Goal: Information Seeking & Learning: Compare options

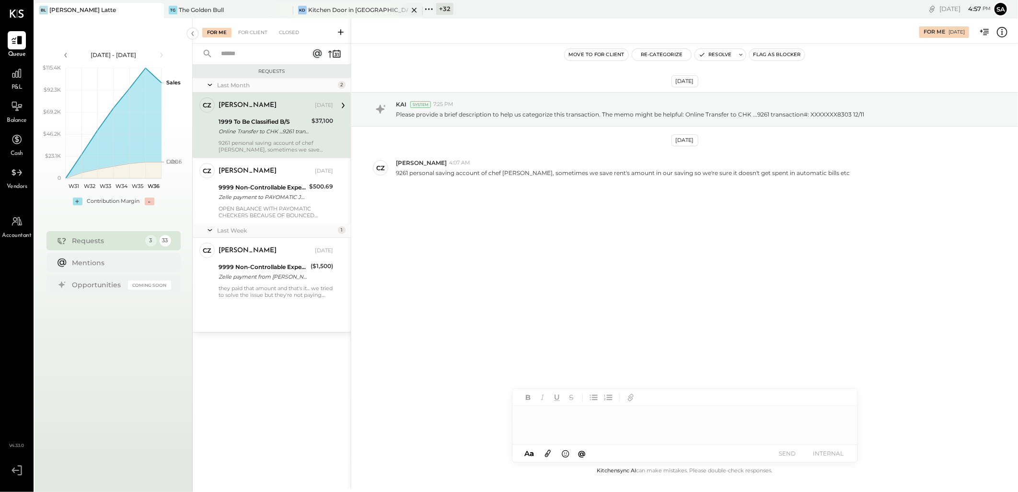
click at [359, 14] on div "KD Kitchen Door in Napa" at bounding box center [357, 10] width 129 height 15
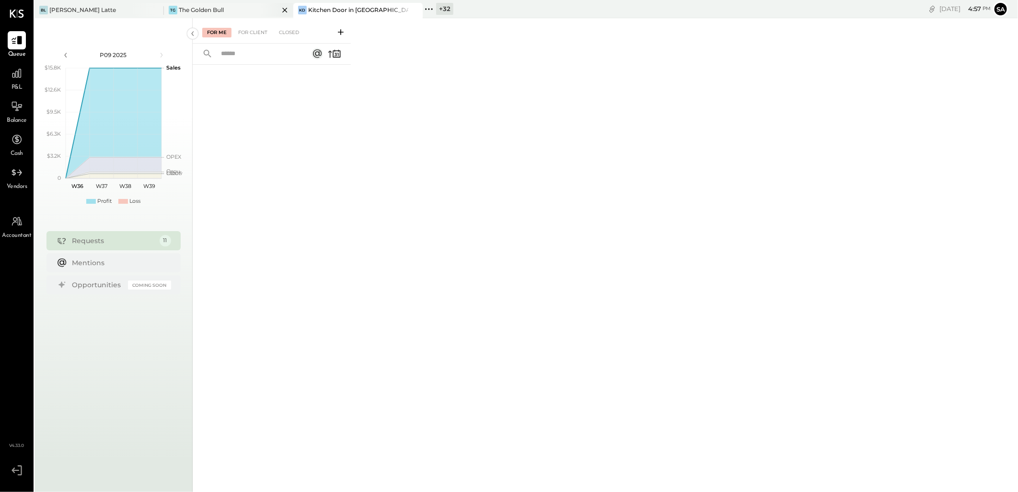
click at [241, 11] on div "TG The Golden Bull" at bounding box center [221, 10] width 115 height 9
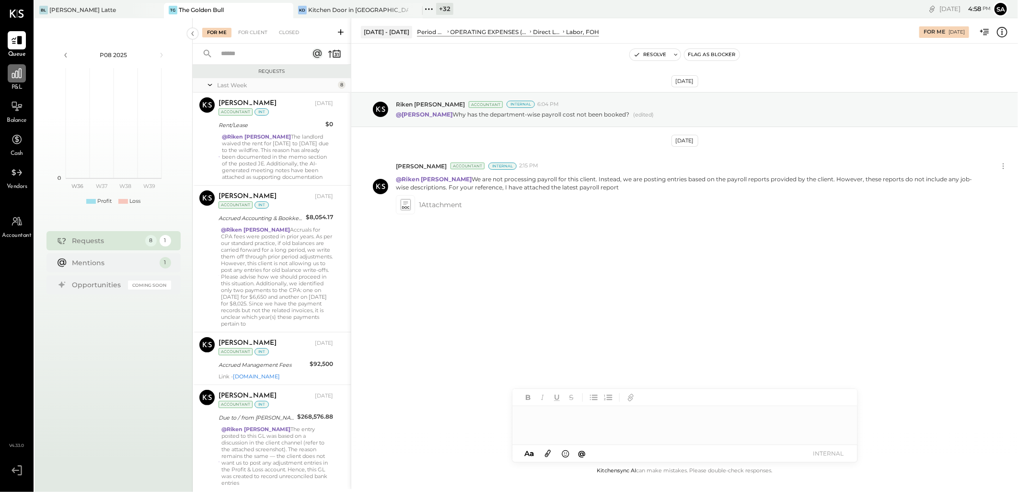
click at [12, 75] on icon at bounding box center [17, 73] width 12 height 12
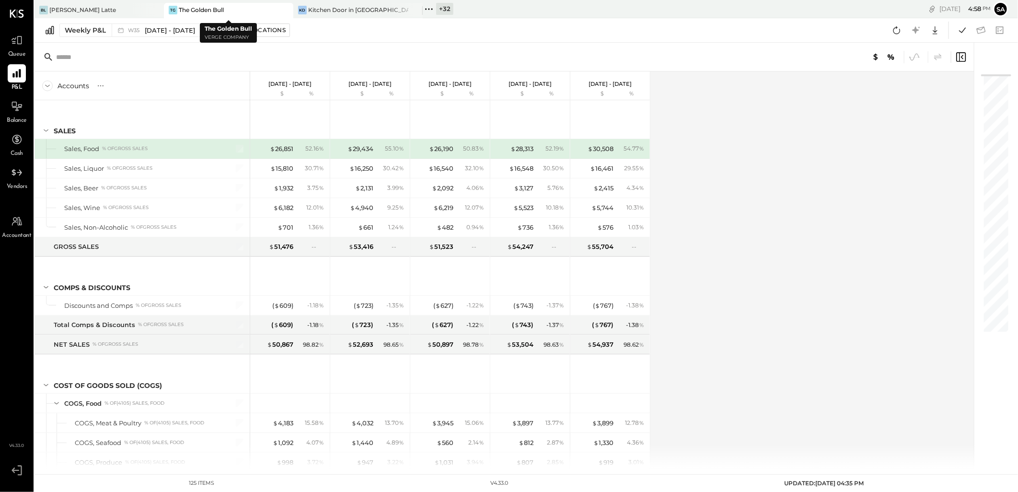
click at [284, 11] on icon at bounding box center [284, 10] width 5 height 5
click at [153, 9] on icon at bounding box center [155, 9] width 12 height 11
drag, startPoint x: 15, startPoint y: 107, endPoint x: 26, endPoint y: 126, distance: 21.7
click at [17, 107] on icon at bounding box center [17, 107] width 10 height 0
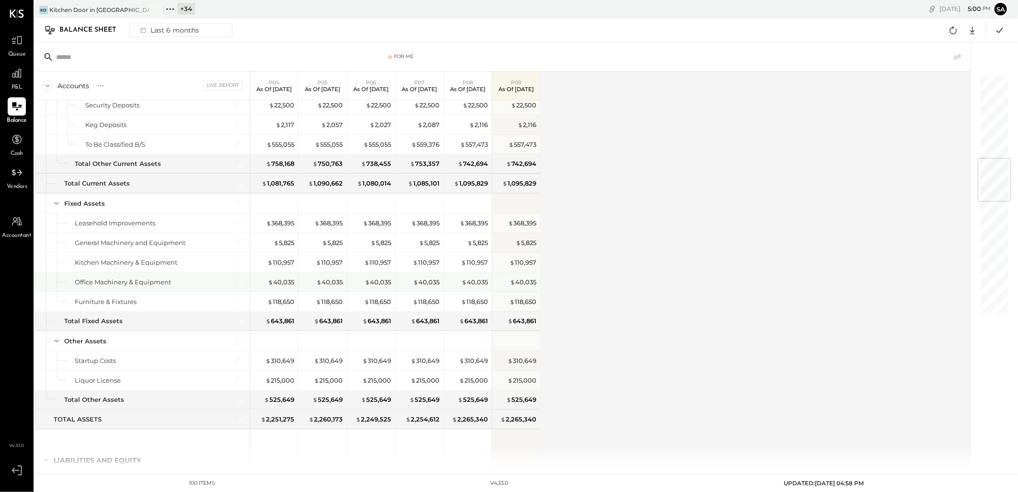
scroll to position [798, 0]
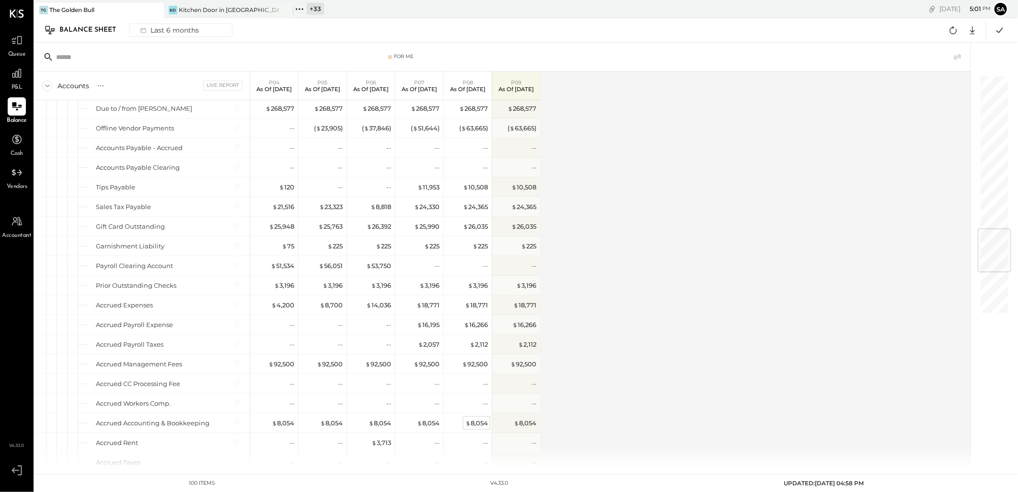
scroll to position [1623, 0]
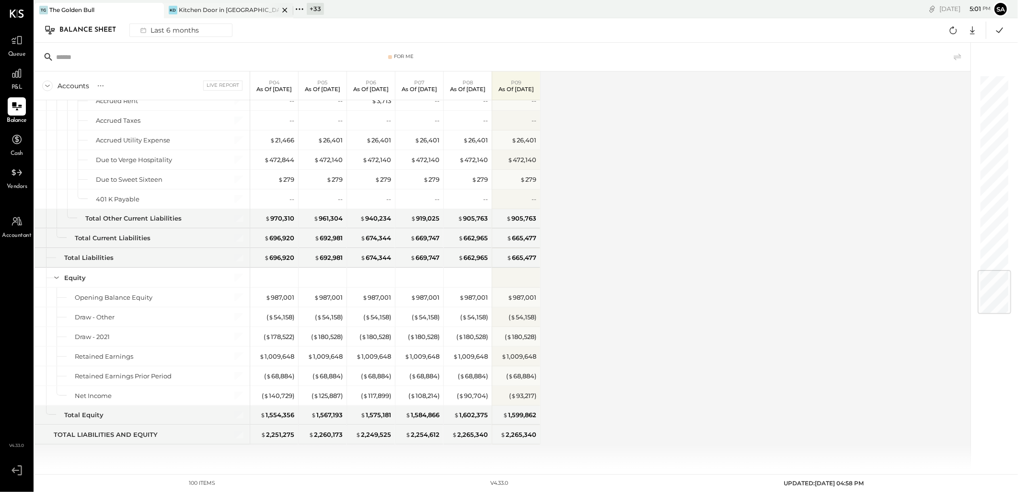
click at [207, 11] on div "Kitchen Door in [GEOGRAPHIC_DATA]" at bounding box center [229, 10] width 100 height 8
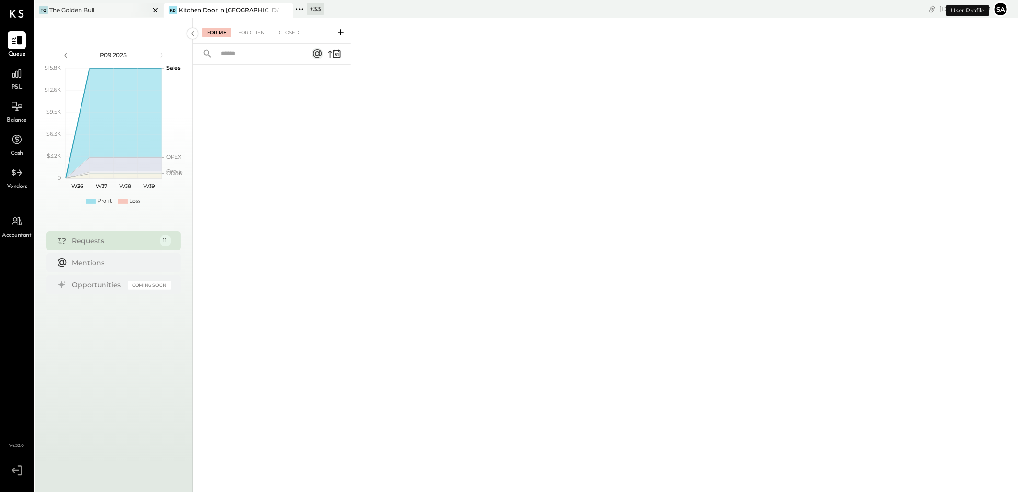
click at [155, 8] on icon at bounding box center [155, 9] width 12 height 11
click at [17, 109] on icon at bounding box center [16, 106] width 11 height 10
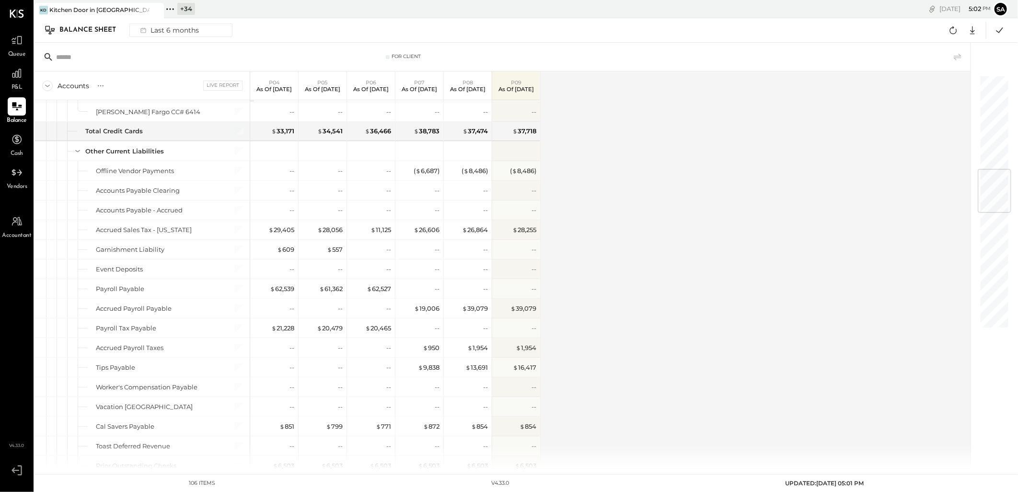
scroll to position [783, 0]
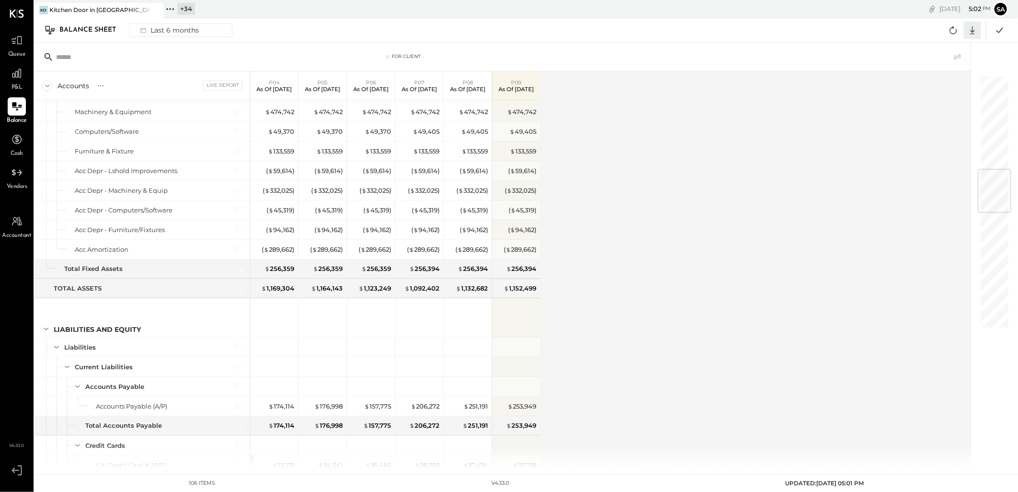
click at [971, 32] on icon at bounding box center [972, 30] width 12 height 12
click at [933, 83] on div "Excel" at bounding box center [942, 86] width 77 height 20
click at [18, 74] on icon at bounding box center [17, 74] width 10 height 10
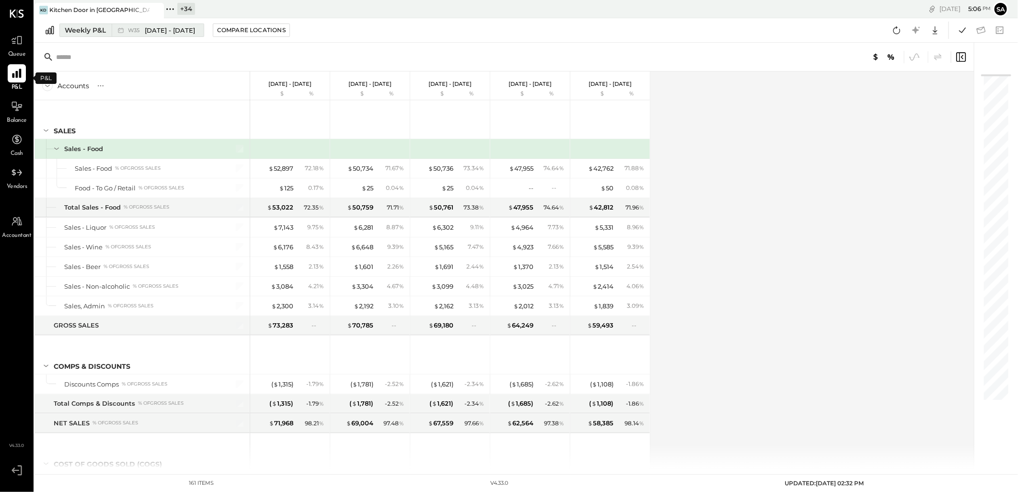
click at [79, 32] on div "Weekly P&L" at bounding box center [85, 30] width 41 height 10
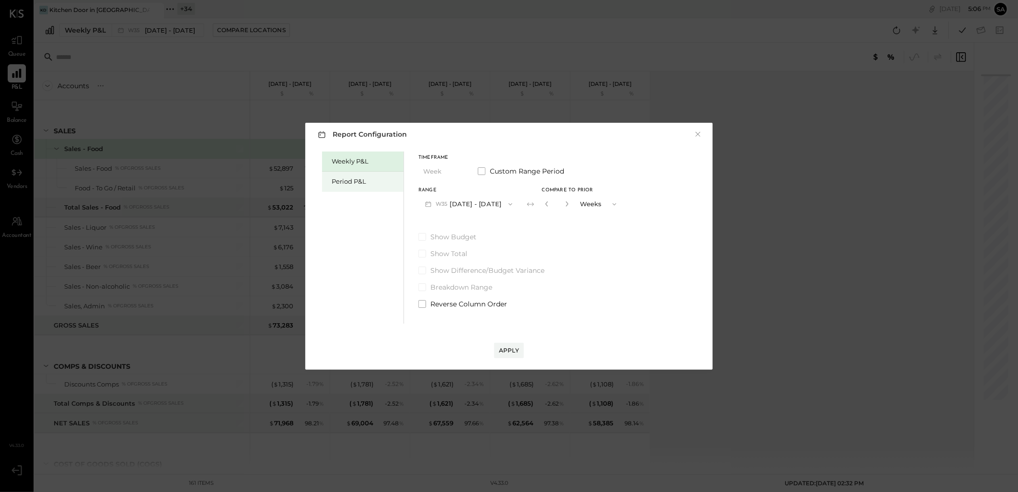
click at [355, 179] on div "Period P&L" at bounding box center [365, 181] width 67 height 9
click at [484, 205] on button "P09 [DATE] - [DATE]" at bounding box center [468, 204] width 100 height 18
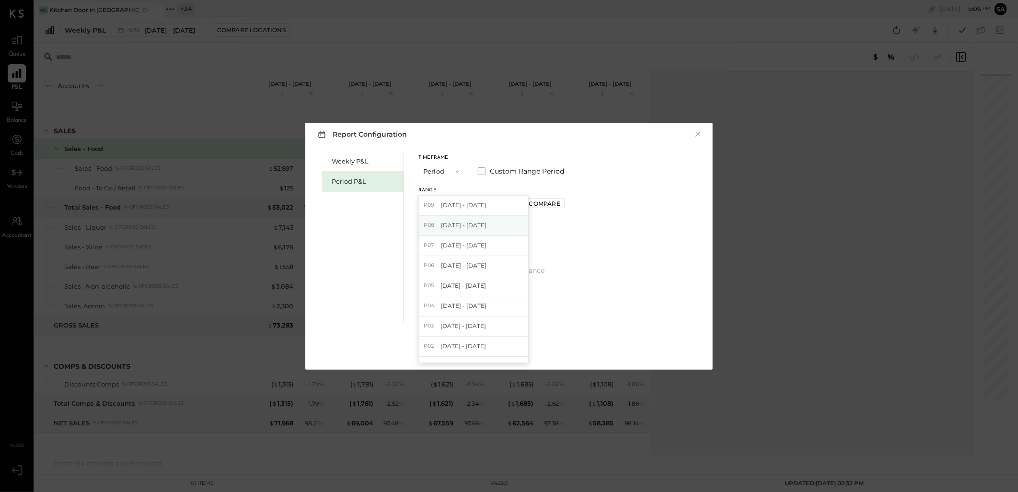
click at [483, 229] on span "[DATE] - [DATE]" at bounding box center [464, 225] width 46 height 8
click at [548, 205] on div "Compare" at bounding box center [544, 203] width 31 height 8
click at [562, 205] on button "button" at bounding box center [566, 203] width 8 height 11
type input "*"
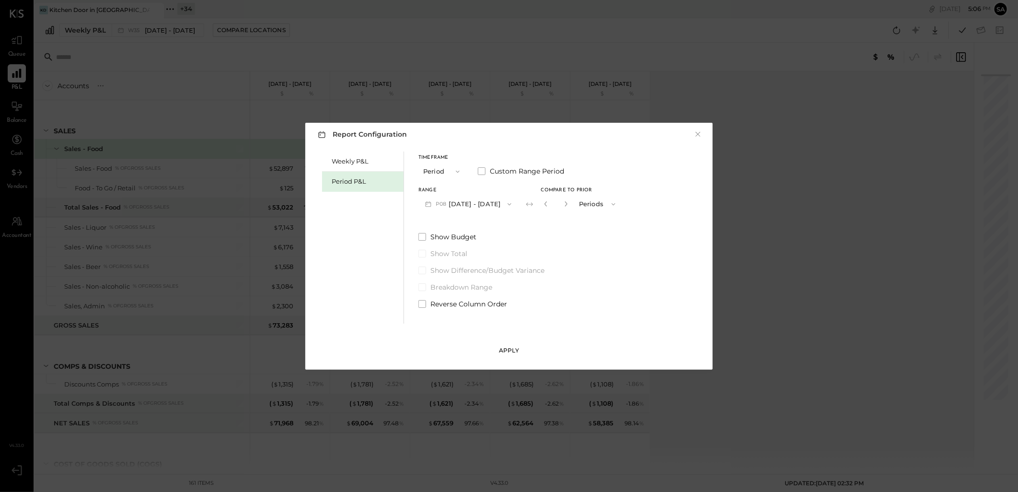
click at [508, 349] on div "Apply" at bounding box center [509, 350] width 20 height 8
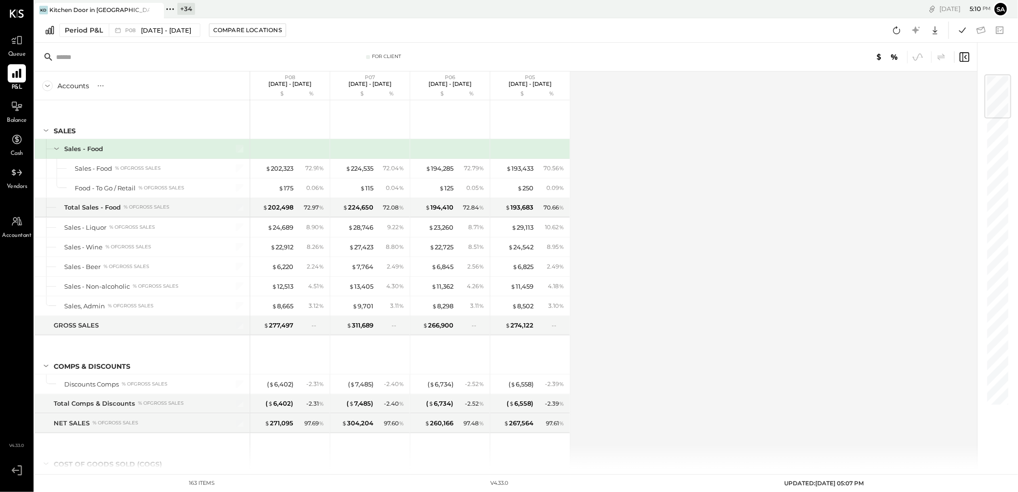
drag, startPoint x: 938, startPoint y: 30, endPoint x: 863, endPoint y: 379, distance: 356.3
click at [938, 30] on icon at bounding box center [935, 30] width 12 height 12
click at [897, 86] on div "Excel" at bounding box center [905, 86] width 77 height 20
click at [661, 309] on div "Accounts S % GL P08 [DATE] - [DATE] $ % P07 [DATE] - [DATE] $ % P06 [DATE] - [D…" at bounding box center [506, 269] width 944 height 397
